Goal: Consume media (video, audio): Watch videos, listen to music or podcasts

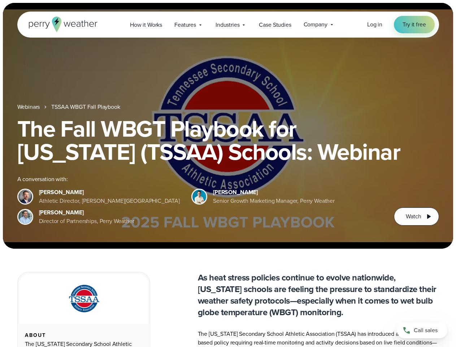
click at [228, 173] on div "The Fall WBGT Playbook for [US_STATE] (TSSAA) Schools: Webinar A conversation w…" at bounding box center [228, 171] width 422 height 108
click at [228, 25] on span "Industries" at bounding box center [228, 25] width 24 height 9
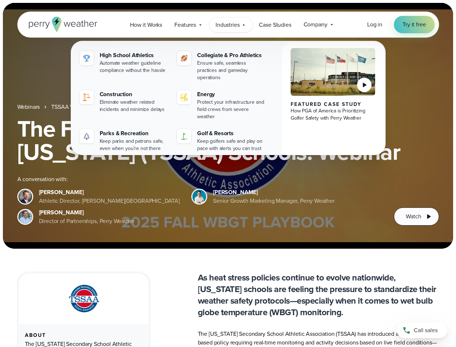
click at [228, 126] on h1 "The Fall WBGT Playbook for [US_STATE] (TSSAA) Schools: Webinar" at bounding box center [228, 140] width 422 height 46
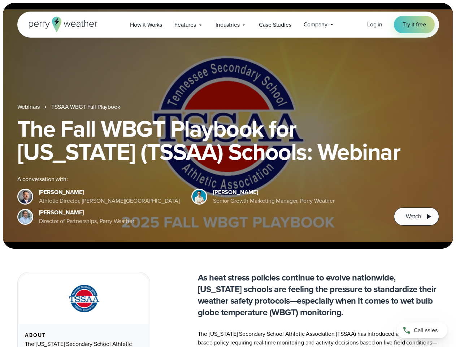
click at [86, 107] on link "TSSAA WBGT Fall Playbook" at bounding box center [85, 107] width 69 height 9
click at [416, 216] on span "Watch" at bounding box center [413, 216] width 15 height 9
